Goal: Transaction & Acquisition: Purchase product/service

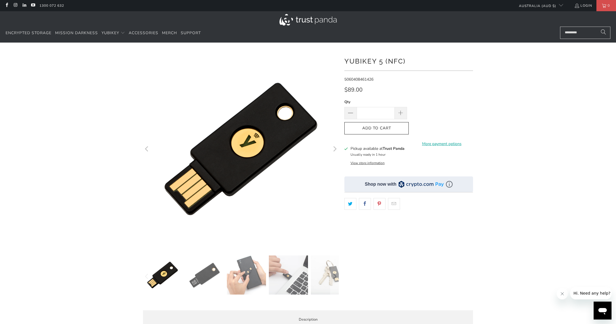
click at [370, 164] on button "View store information" at bounding box center [368, 163] width 34 height 4
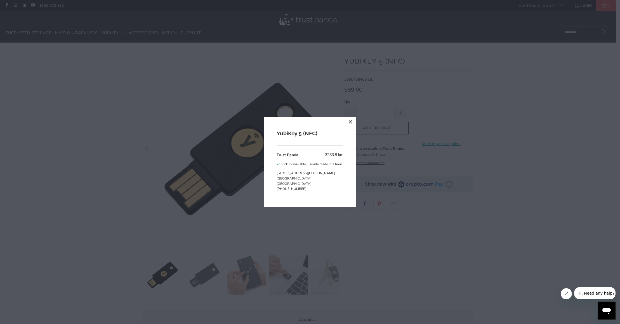
click at [351, 121] on button "close" at bounding box center [351, 122] width 10 height 10
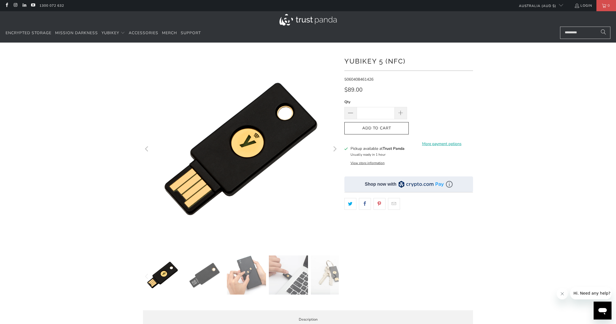
click at [530, 67] on div at bounding box center [308, 192] width 616 height 282
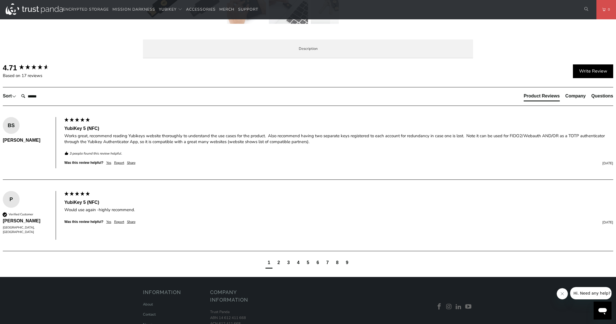
scroll to position [252, 0]
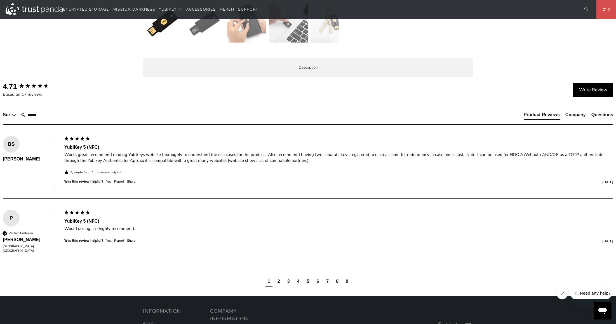
click at [0, 0] on span "Local Service & Support" at bounding box center [0, 0] width 0 height 0
drag, startPoint x: 304, startPoint y: 125, endPoint x: 328, endPoint y: 182, distance: 61.8
click at [0, 0] on div "When you buy your YubiKey at Trust Panda, you're not just buying from Australia…" at bounding box center [0, 0] width 0 height 0
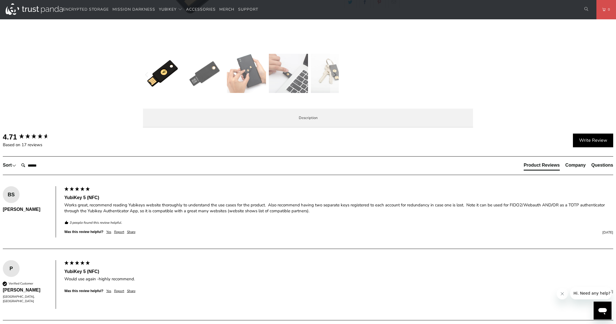
drag, startPoint x: 324, startPoint y: 176, endPoint x: 336, endPoint y: 202, distance: 28.7
click at [0, 0] on div "When you buy your YubiKey at Trust Panda, you're not just buying from Australia…" at bounding box center [0, 0] width 0 height 0
drag, startPoint x: 339, startPoint y: 189, endPoint x: 360, endPoint y: 156, distance: 39.4
click at [0, 0] on div "When you buy your YubiKey at Trust Panda, you're not just buying from Australia…" at bounding box center [0, 0] width 0 height 0
click at [0, 0] on p "When you buy your YubiKey at Trust Panda, you're not just buying from Australia…" at bounding box center [0, 0] width 0 height 0
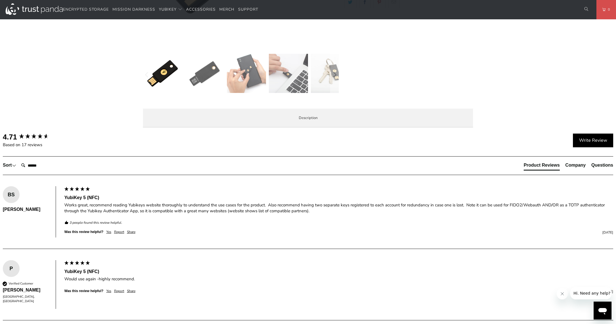
drag, startPoint x: 357, startPoint y: 149, endPoint x: 351, endPoint y: 192, distance: 43.2
click at [0, 0] on div "When you buy your YubiKey at Trust Panda, you're not just buying from Australia…" at bounding box center [0, 0] width 0 height 0
drag, startPoint x: 368, startPoint y: 198, endPoint x: 403, endPoint y: 152, distance: 57.1
click at [0, 0] on div "When you buy your YubiKey at Trust Panda, you're not just buying from Australia…" at bounding box center [0, 0] width 0 height 0
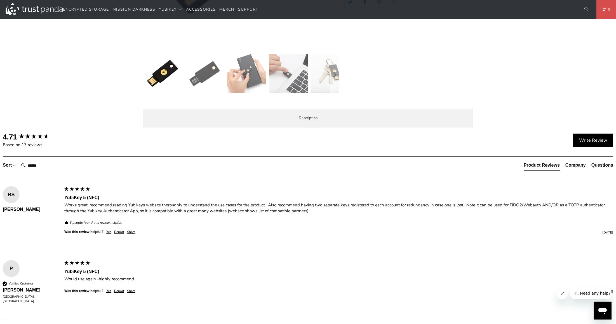
click at [0, 0] on p "When you buy your YubiKey at Trust Panda, you're not just buying from Australia…" at bounding box center [0, 0] width 0 height 0
drag, startPoint x: 403, startPoint y: 152, endPoint x: 393, endPoint y: 198, distance: 46.3
click at [0, 0] on div "When you buy your YubiKey at Trust Panda, you're not just buying from Australia…" at bounding box center [0, 0] width 0 height 0
click at [0, 0] on h3 "Product Compatibility" at bounding box center [0, 0] width 0 height 0
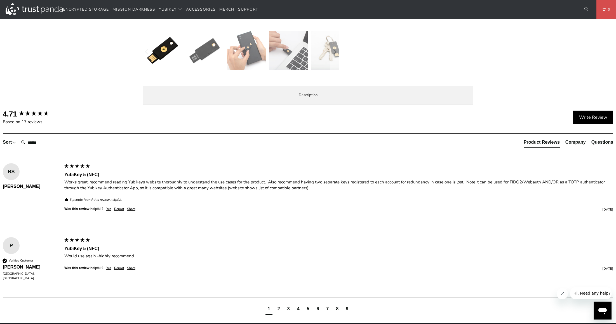
scroll to position [0, 0]
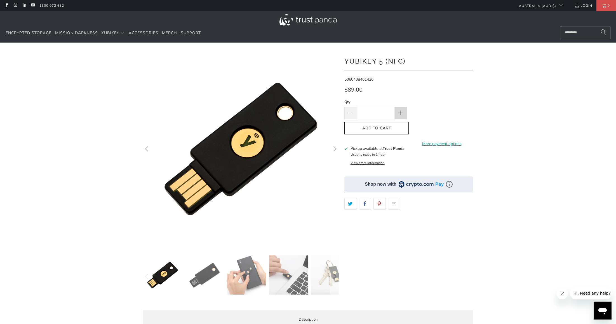
click at [403, 111] on span at bounding box center [401, 113] width 6 height 6
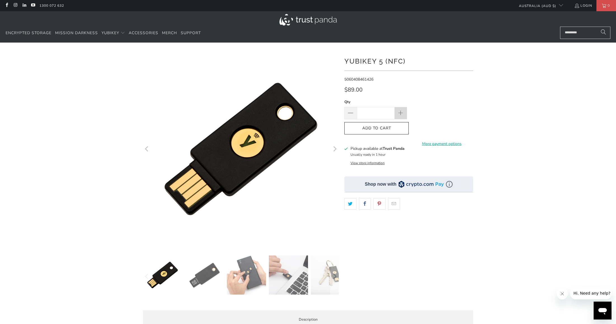
click at [403, 111] on span at bounding box center [401, 113] width 6 height 6
type input "*"
click at [412, 127] on shop-pay-wallet-button at bounding box center [410, 124] width 1 height 5
